Goal: Transaction & Acquisition: Purchase product/service

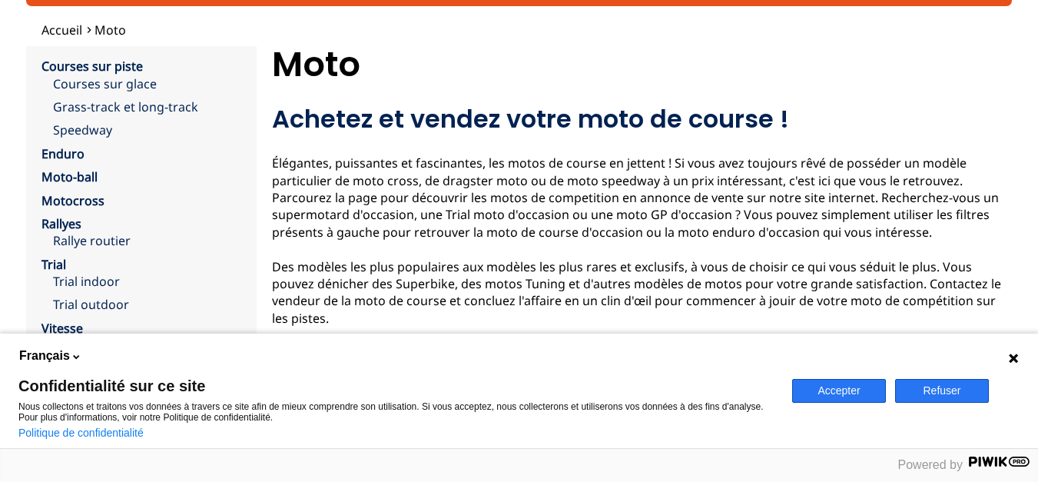
scroll to position [154, 0]
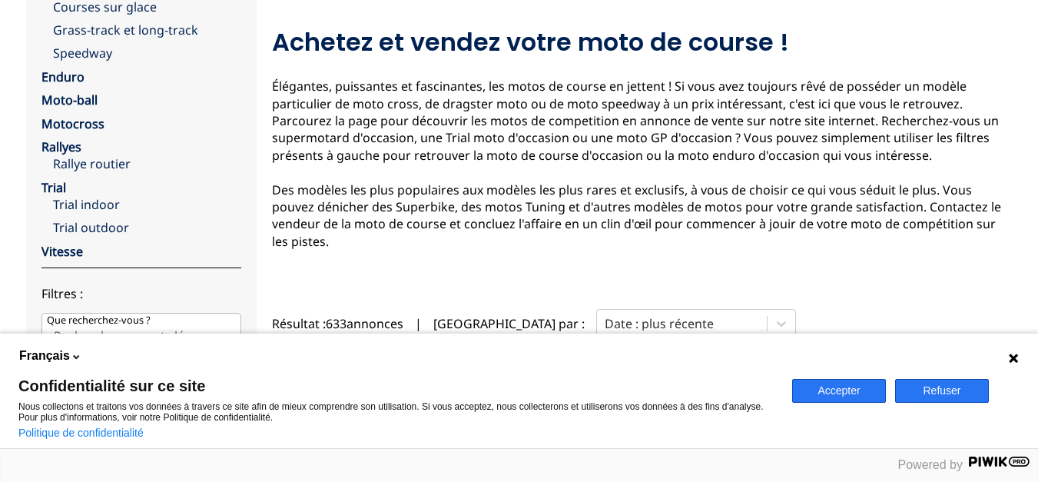
click at [946, 389] on button "Refuser" at bounding box center [942, 391] width 94 height 24
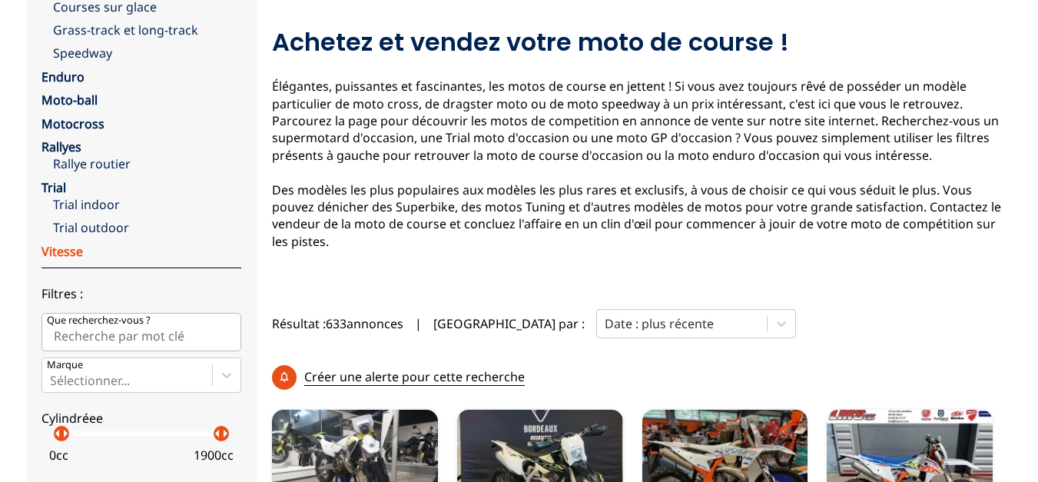
click at [54, 250] on link "Vitesse" at bounding box center [61, 251] width 41 height 17
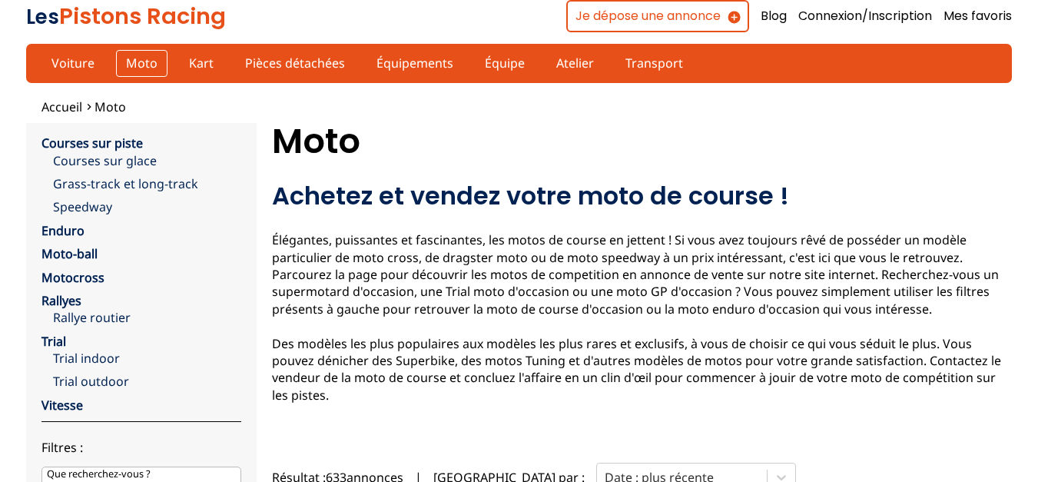
click at [132, 61] on link "Moto" at bounding box center [141, 63] width 51 height 26
click at [131, 61] on link "Moto" at bounding box center [141, 63] width 51 height 26
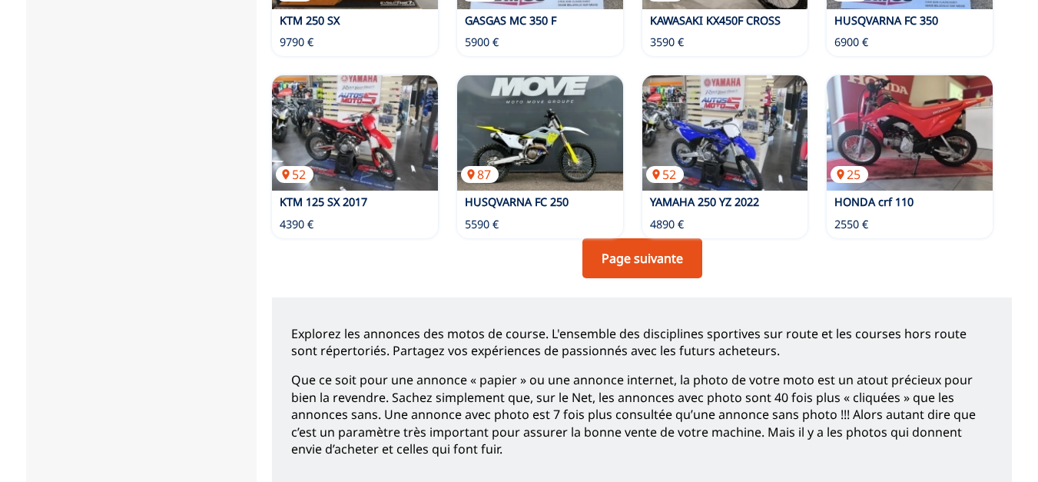
scroll to position [1383, 0]
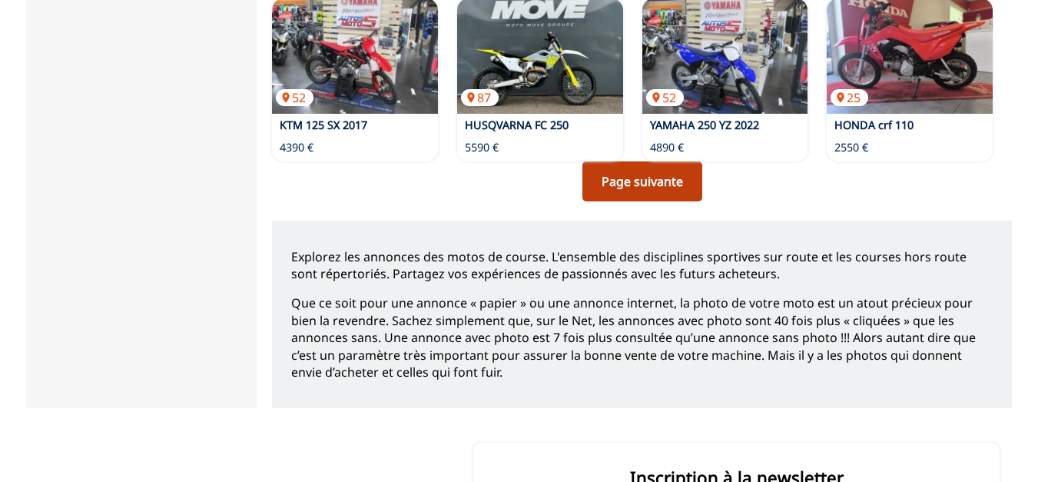
click at [633, 161] on link "Page suivante" at bounding box center [642, 181] width 120 height 40
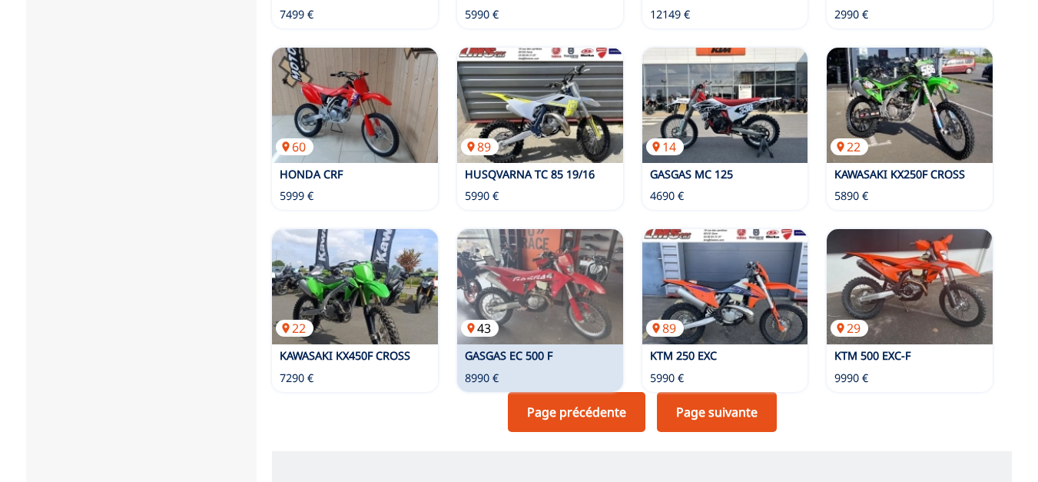
scroll to position [1229, 0]
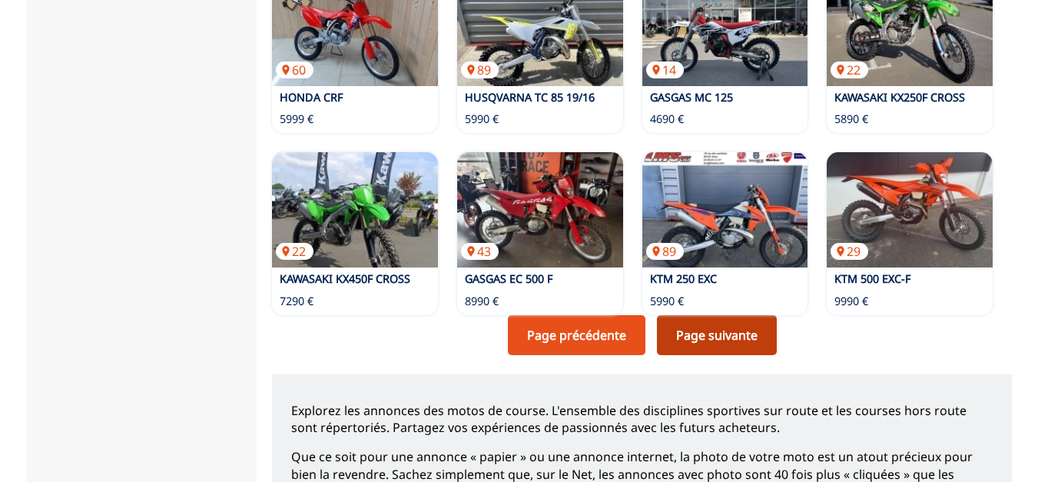
click at [717, 315] on link "Page suivante" at bounding box center [717, 335] width 120 height 40
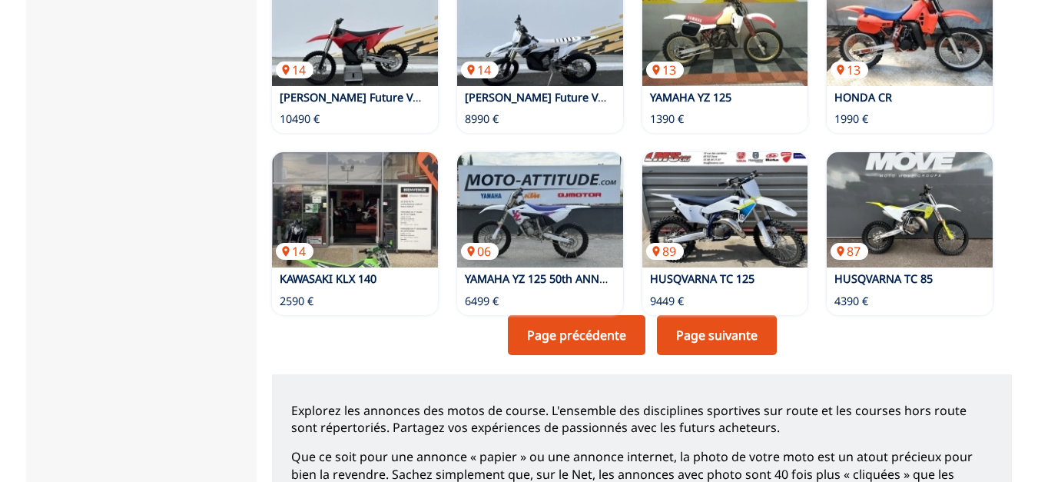
scroll to position [1383, 0]
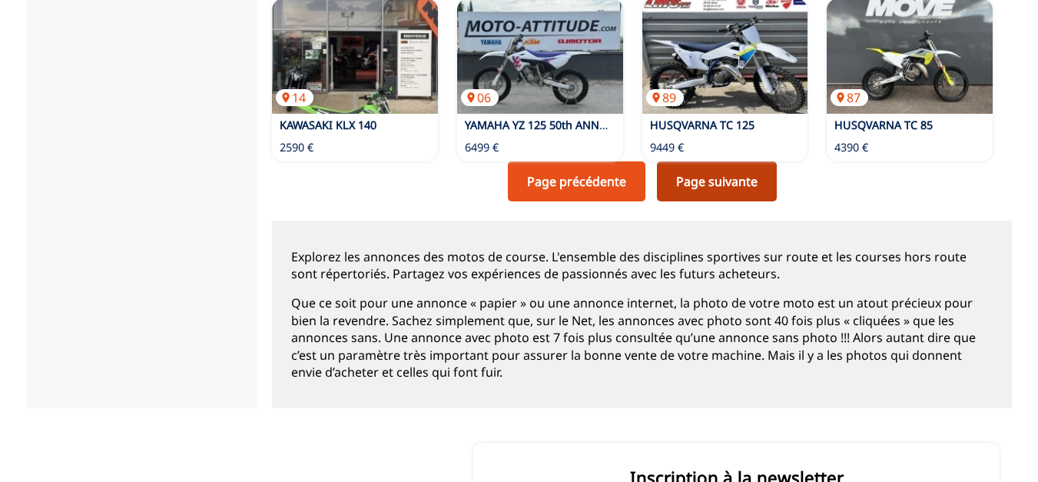
click at [721, 161] on link "Page suivante" at bounding box center [717, 181] width 120 height 40
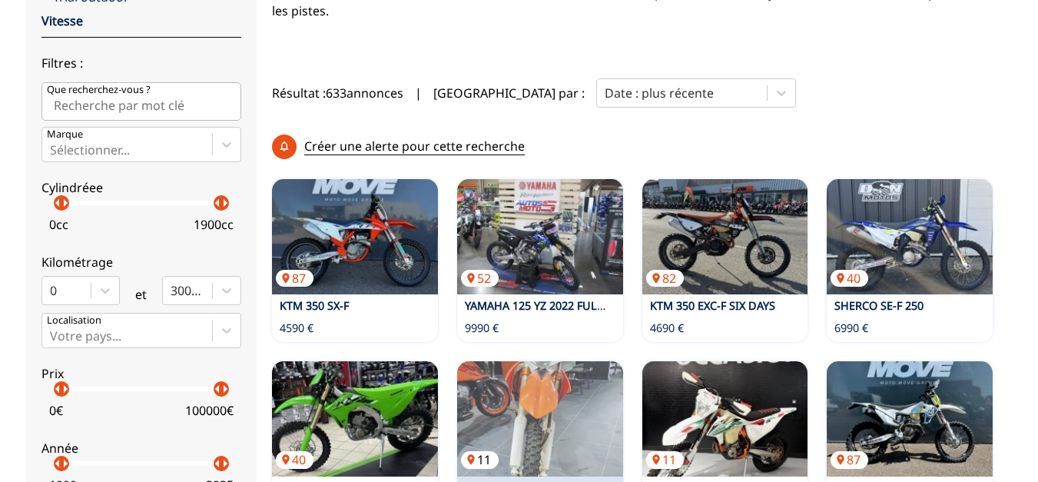
scroll to position [461, 0]
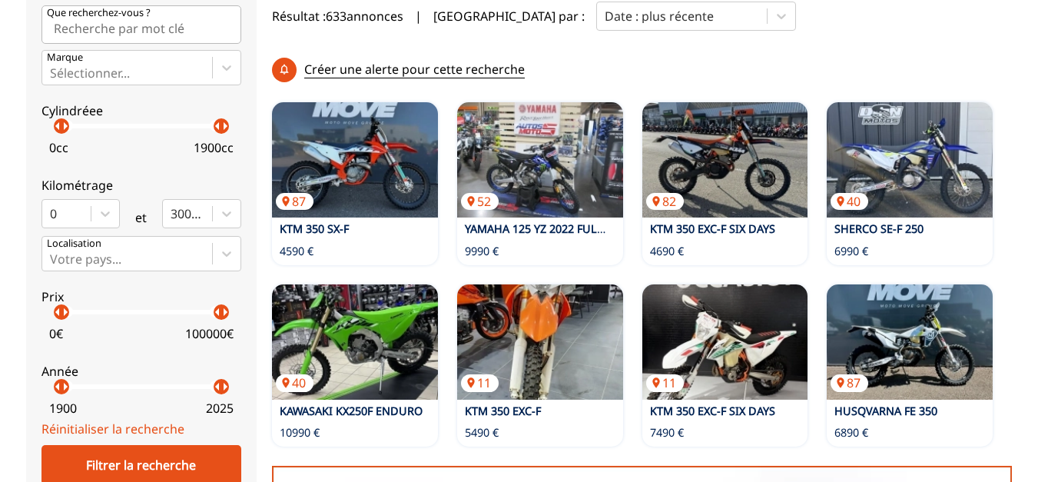
scroll to position [1383, 0]
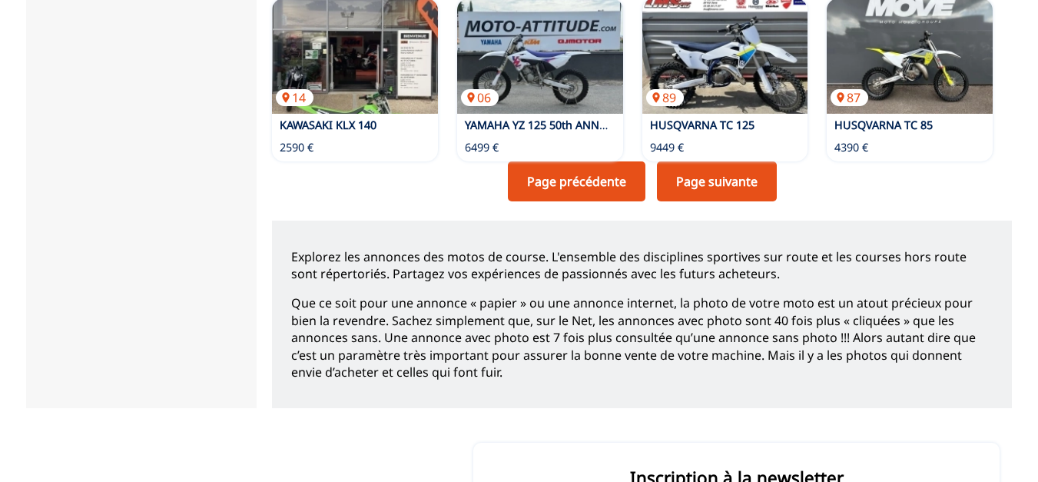
scroll to position [1229, 0]
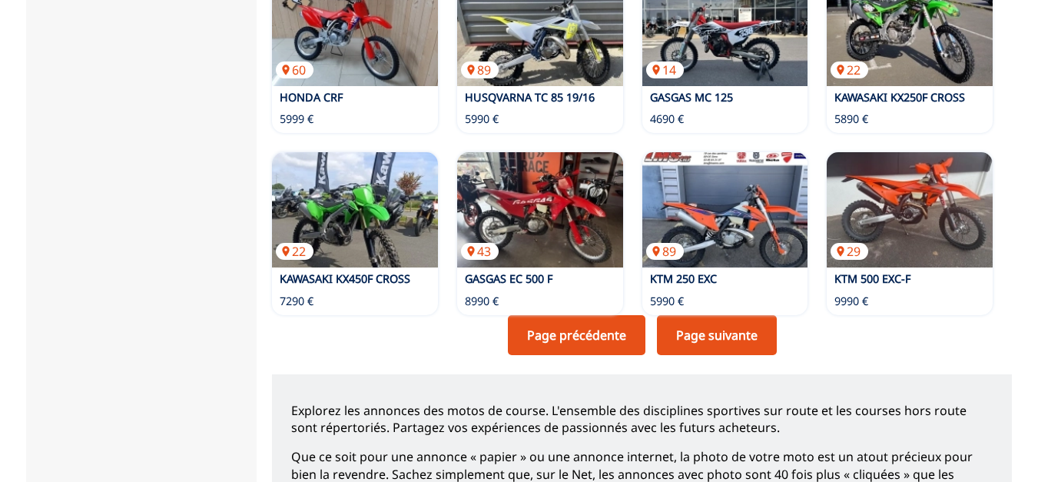
scroll to position [1383, 0]
